Goal: Navigation & Orientation: Understand site structure

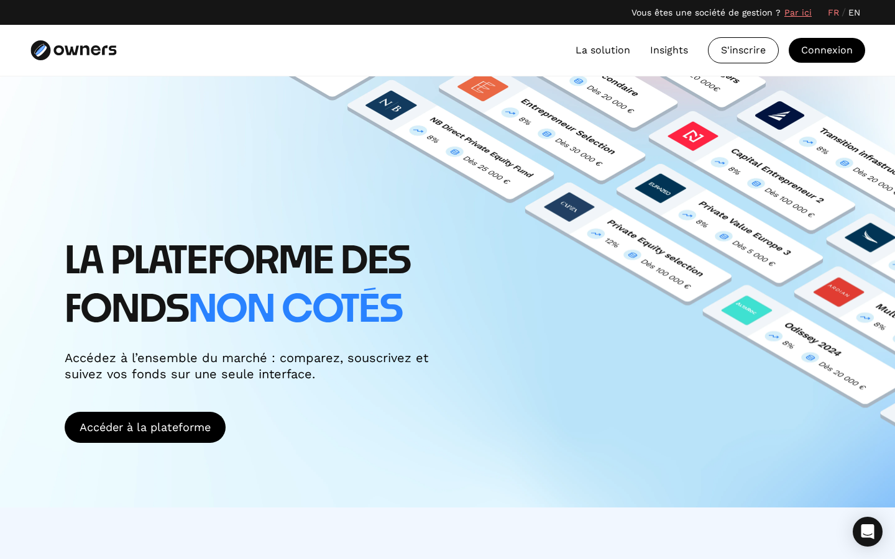
click at [668, 116] on div "LA PLATEFORME DES FONDS non cotés Accédez à l’ensemble du marché : comparez, so…" at bounding box center [447, 291] width 895 height 431
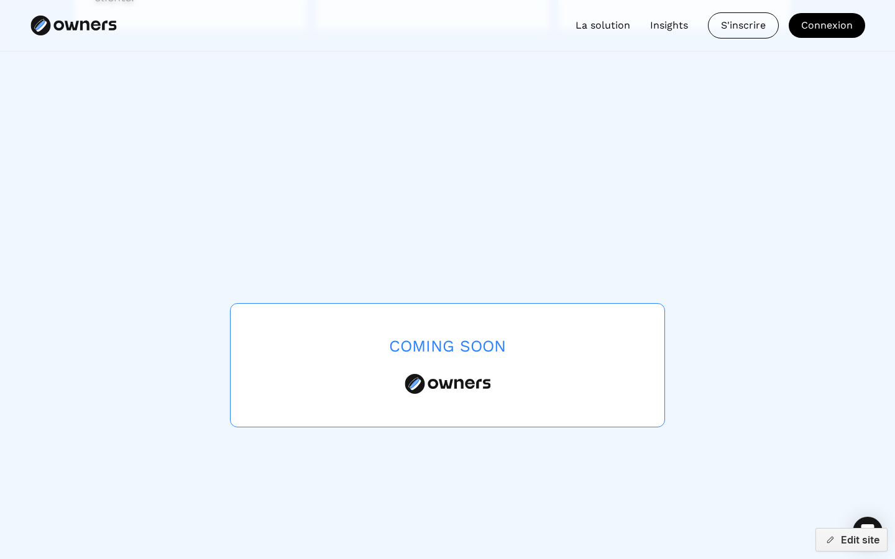
scroll to position [3638, 0]
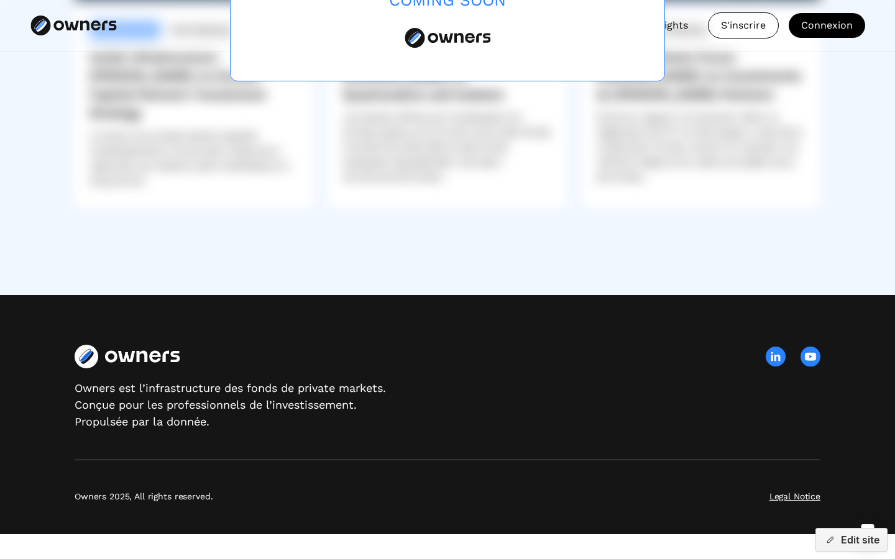
click at [806, 353] on img at bounding box center [811, 357] width 20 height 20
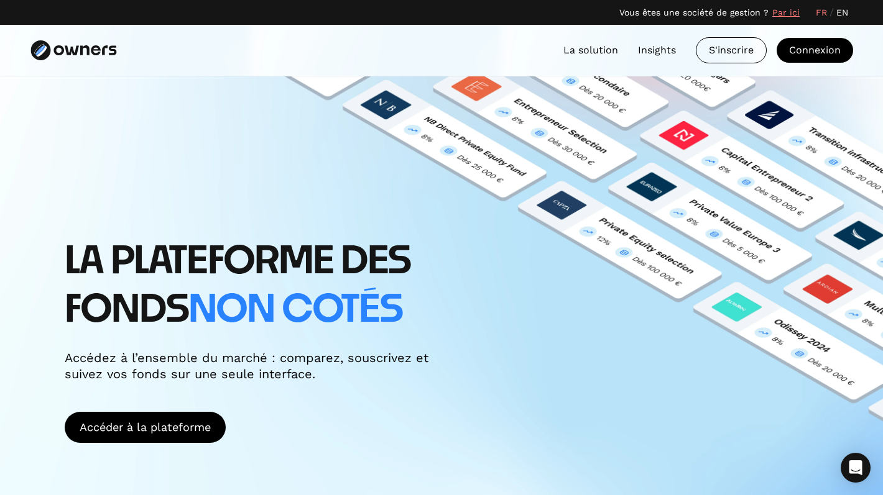
click at [567, 133] on div "LA PLATEFORME DES FONDS non cotés Accédez à l’ensemble du marché : comparez, so…" at bounding box center [441, 291] width 883 height 431
click at [659, 44] on link "Insights" at bounding box center [657, 50] width 38 height 15
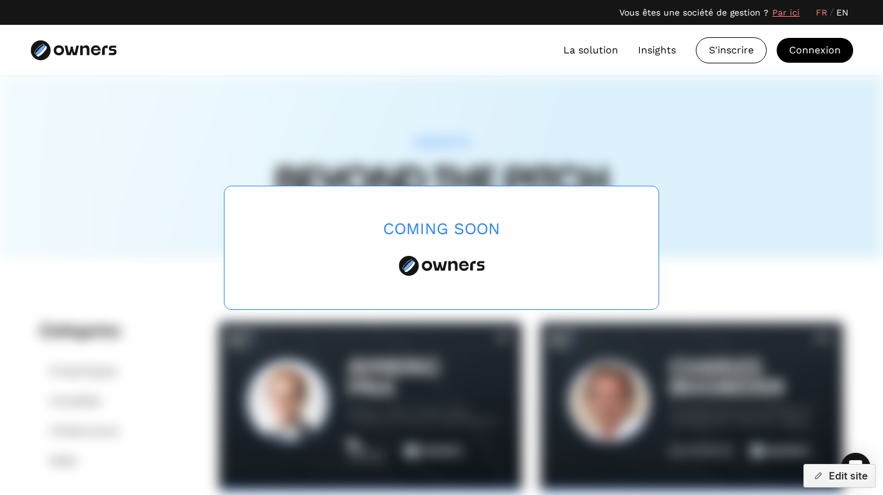
click at [602, 51] on link "La solution" at bounding box center [590, 50] width 55 height 15
click at [70, 42] on img at bounding box center [73, 50] width 86 height 20
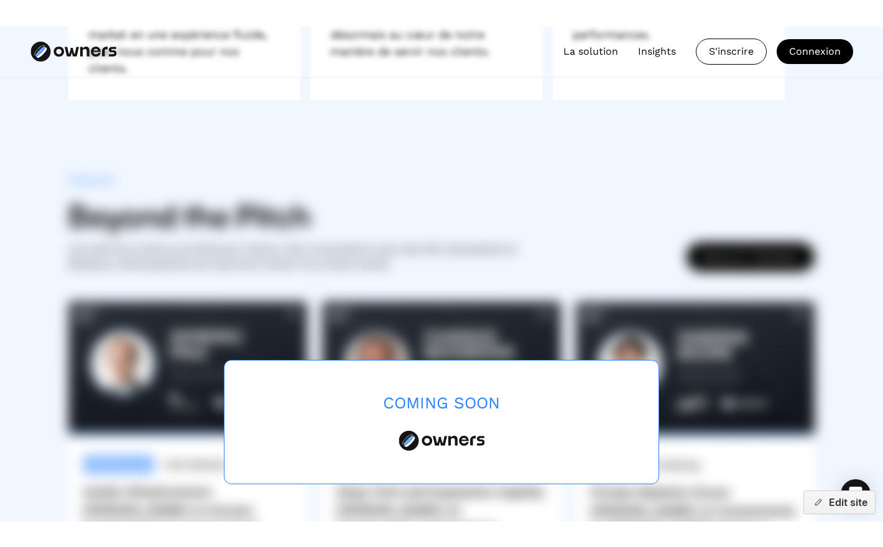
scroll to position [3079, 0]
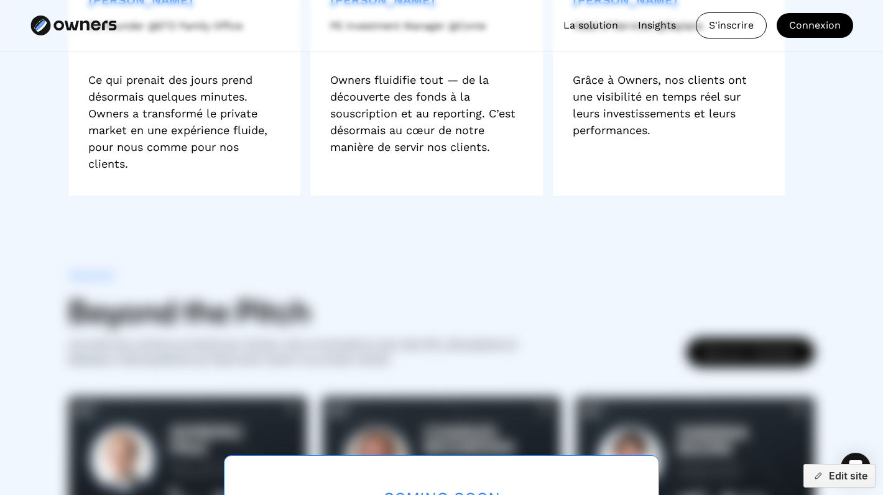
click at [432, 0] on div "FR / EN La solution Insights S'inscrire Connexion" at bounding box center [441, 26] width 883 height 52
